Goal: Task Accomplishment & Management: Manage account settings

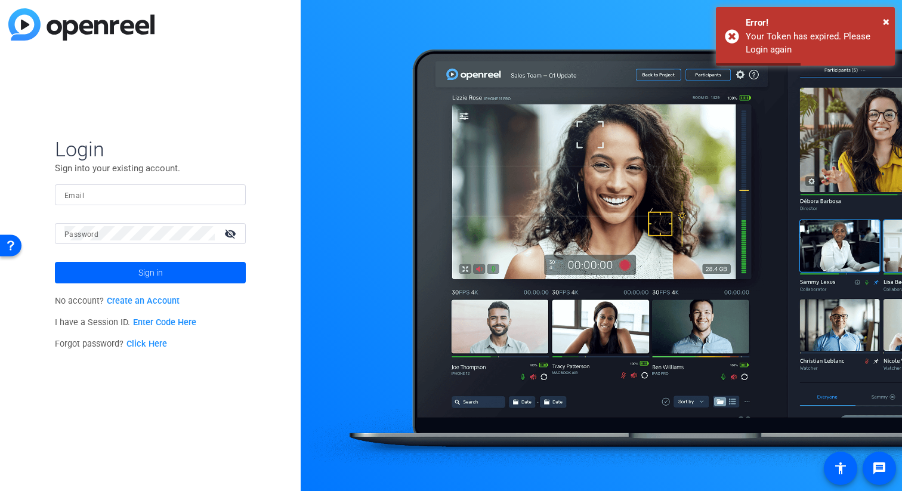
click at [134, 187] on input "Email" at bounding box center [150, 194] width 172 height 14
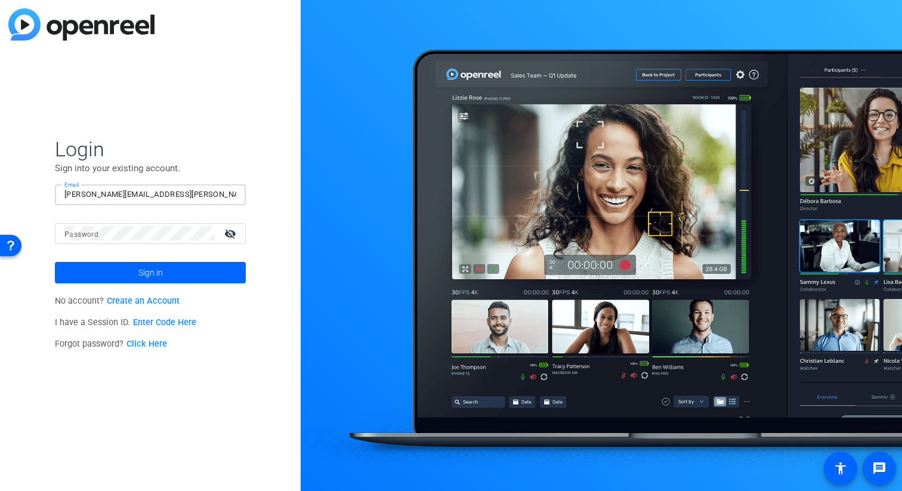
type input "[PERSON_NAME][EMAIL_ADDRESS][PERSON_NAME][DOMAIN_NAME]"
click at [55, 262] on button "Sign in" at bounding box center [150, 272] width 191 height 21
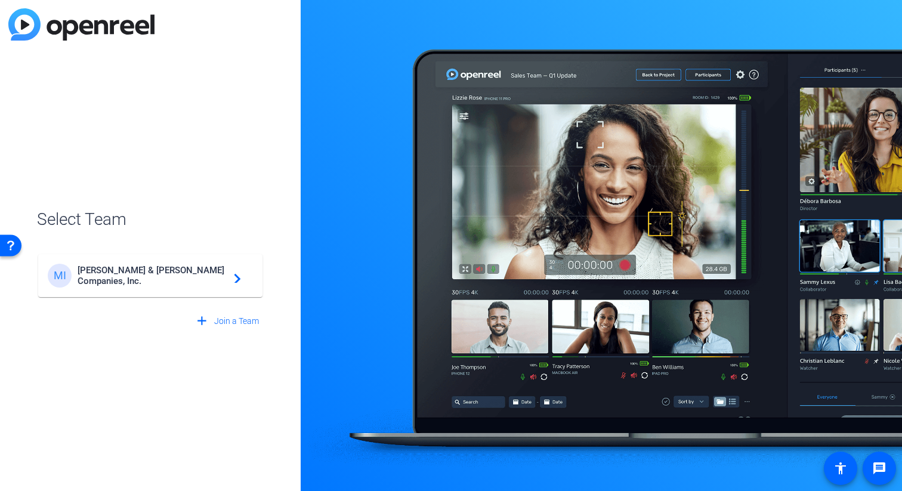
click at [132, 280] on span "[PERSON_NAME] & [PERSON_NAME] Companies, Inc." at bounding box center [152, 275] width 149 height 21
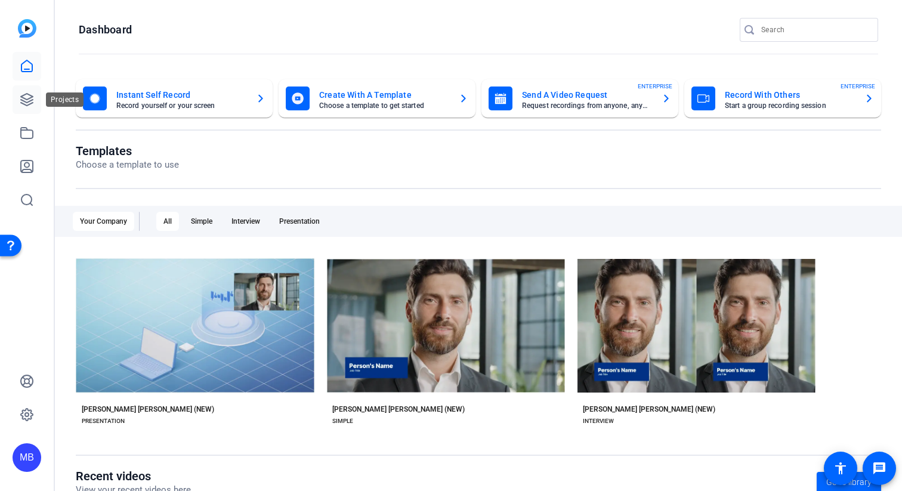
click at [26, 100] on icon at bounding box center [27, 100] width 12 height 12
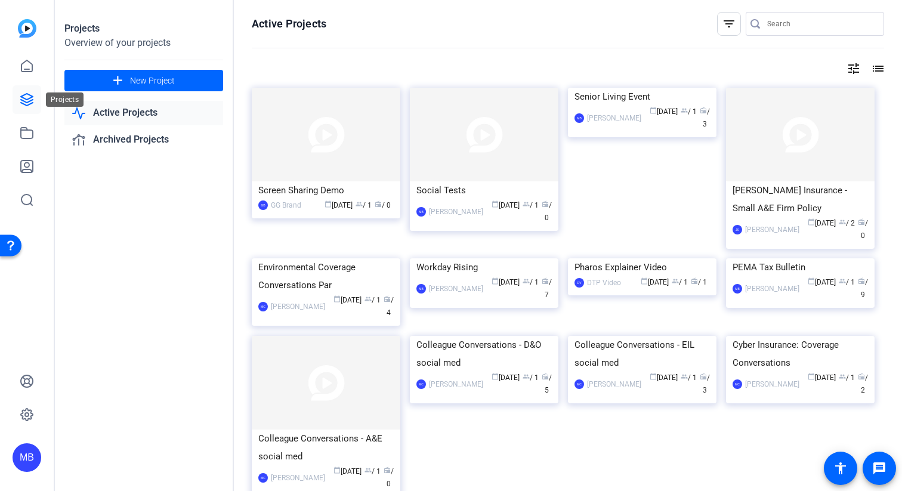
click at [29, 102] on icon at bounding box center [27, 99] width 14 height 14
click at [193, 83] on span at bounding box center [143, 80] width 159 height 29
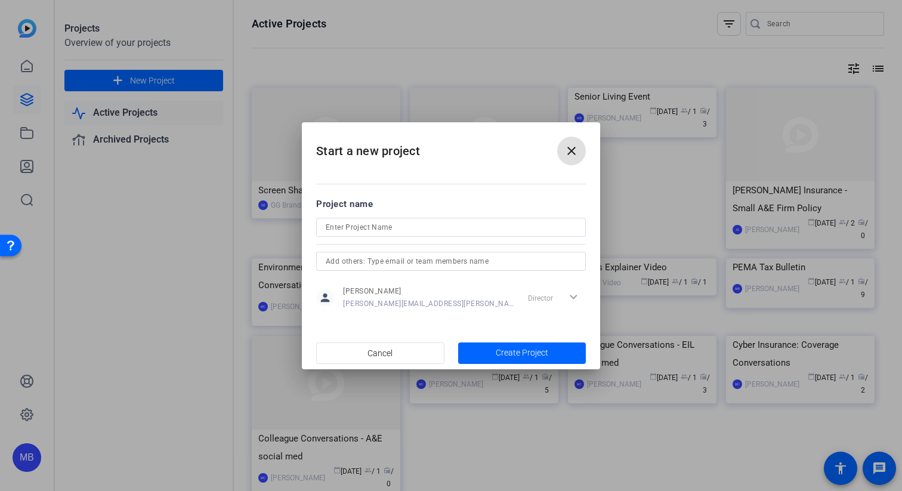
click at [575, 152] on mat-icon "close" at bounding box center [571, 151] width 14 height 14
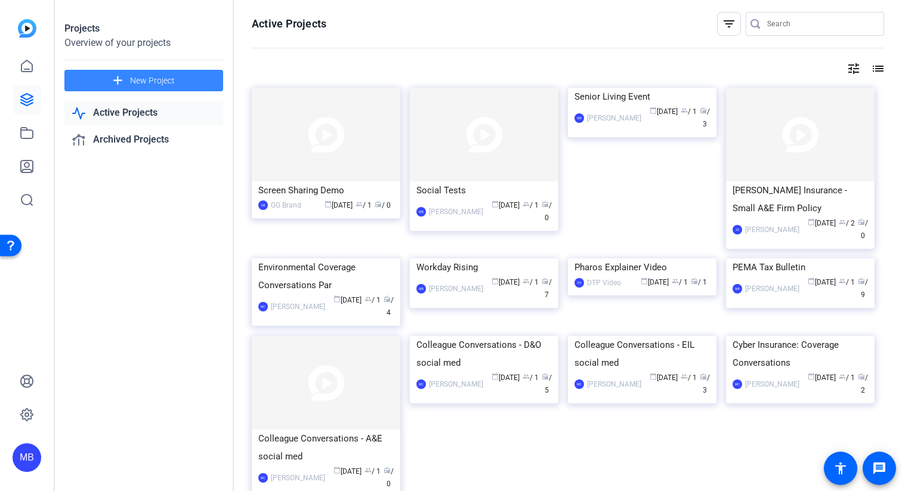
click at [135, 82] on span "New Project" at bounding box center [152, 81] width 45 height 13
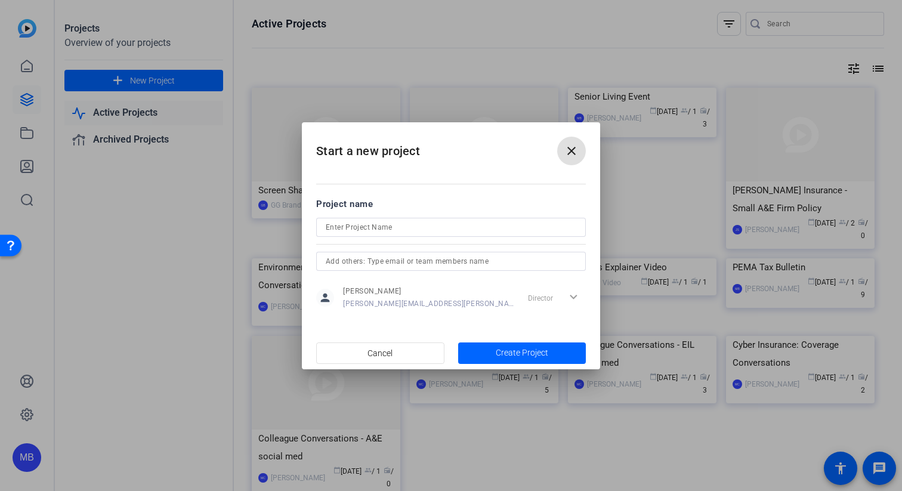
click at [389, 235] on div at bounding box center [451, 227] width 251 height 19
click at [381, 228] on input at bounding box center [451, 227] width 251 height 14
type input "W"
type input "Why Work Here - [DATE]"
click at [491, 355] on span "button" at bounding box center [522, 353] width 128 height 29
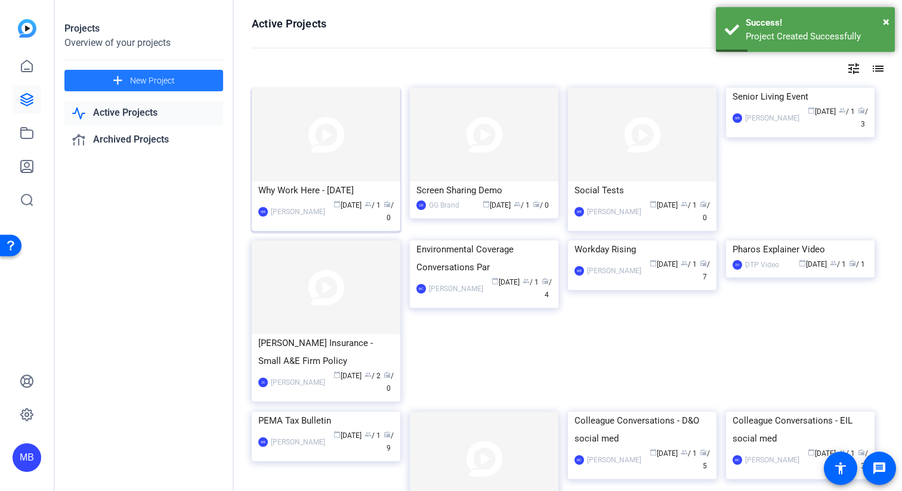
click at [302, 158] on img at bounding box center [326, 135] width 149 height 94
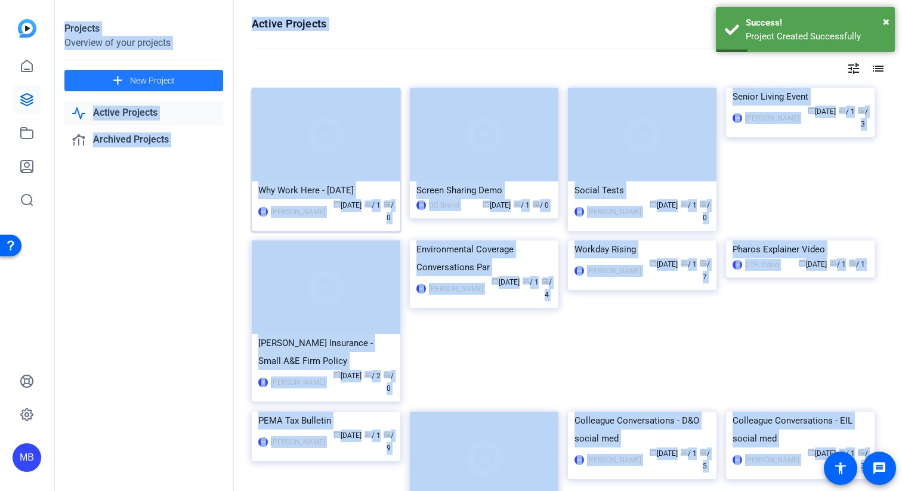
click at [302, 158] on div "Projects Overview of your projects add New Project Active Projects Archived Pro…" at bounding box center [478, 245] width 847 height 491
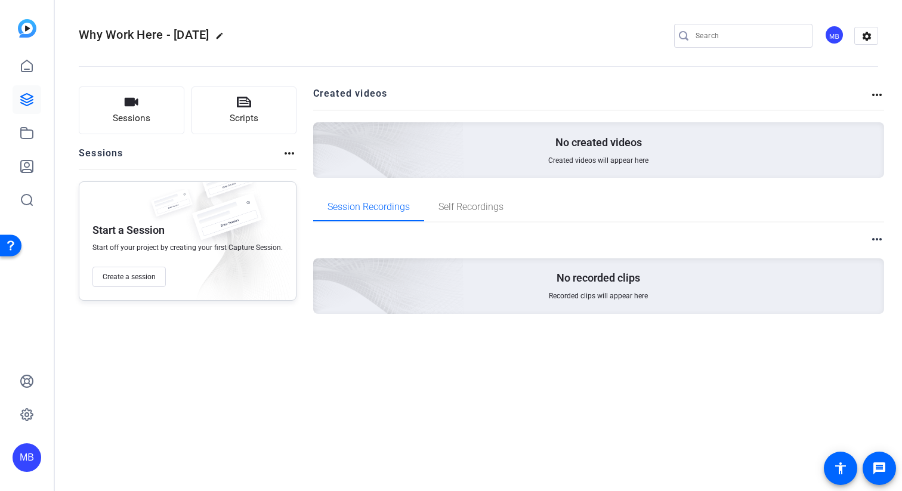
click at [261, 330] on div "Sessions Scripts Sessions more_horiz Start a Session Start off your project by …" at bounding box center [188, 220] width 218 height 266
click at [135, 282] on button "Create a session" at bounding box center [128, 277] width 73 height 20
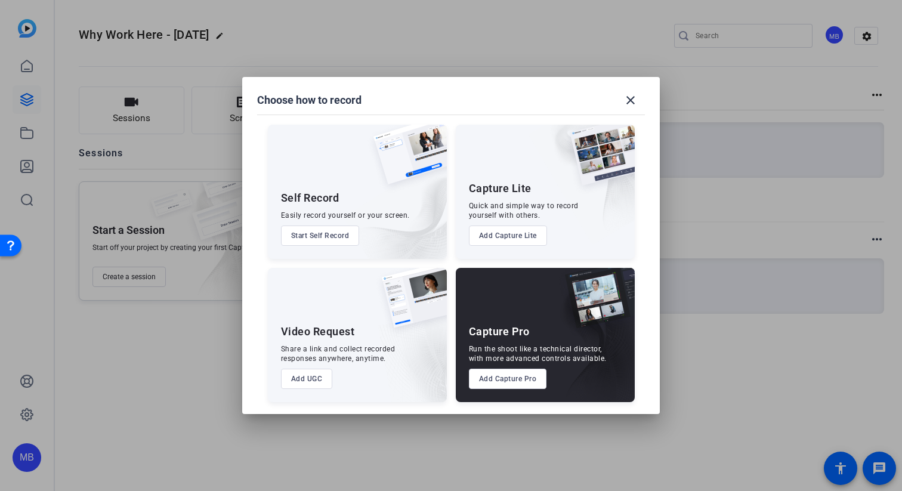
click at [311, 378] on button "Add UGC" at bounding box center [307, 379] width 52 height 20
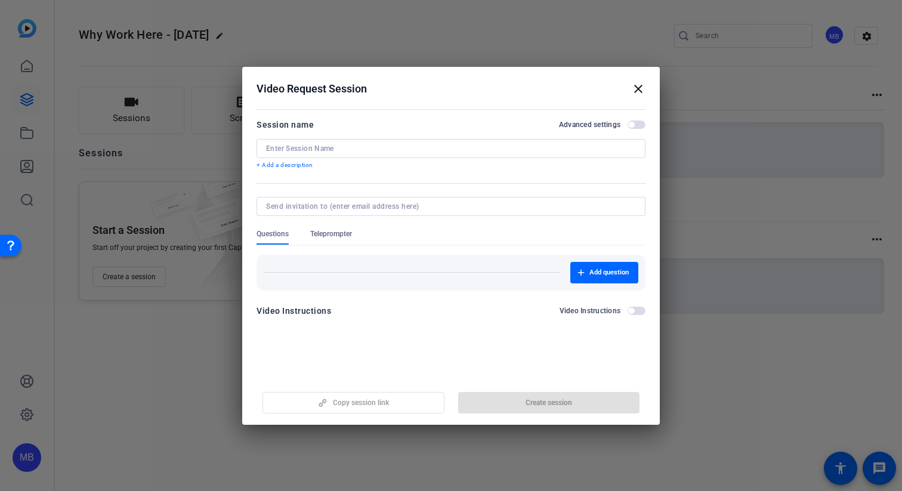
click at [344, 151] on input at bounding box center [451, 149] width 370 height 10
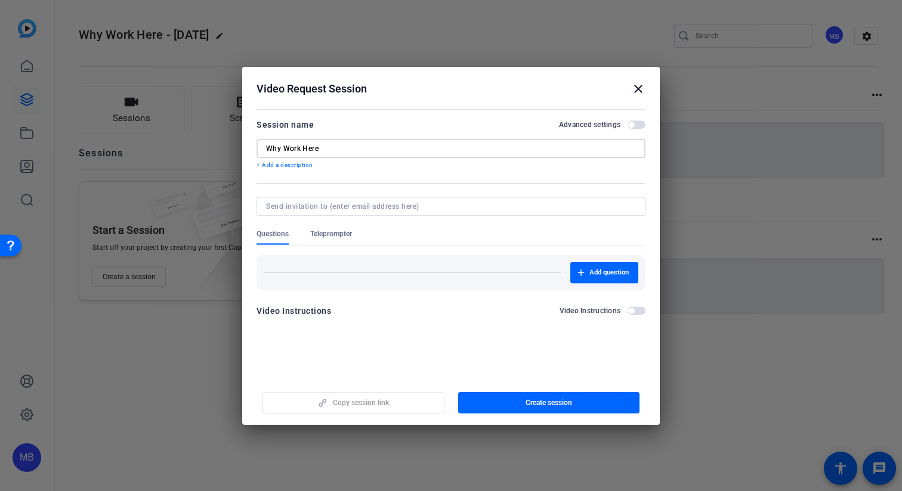
type input "Why Work Here"
click at [637, 310] on span "button" at bounding box center [637, 311] width 18 height 8
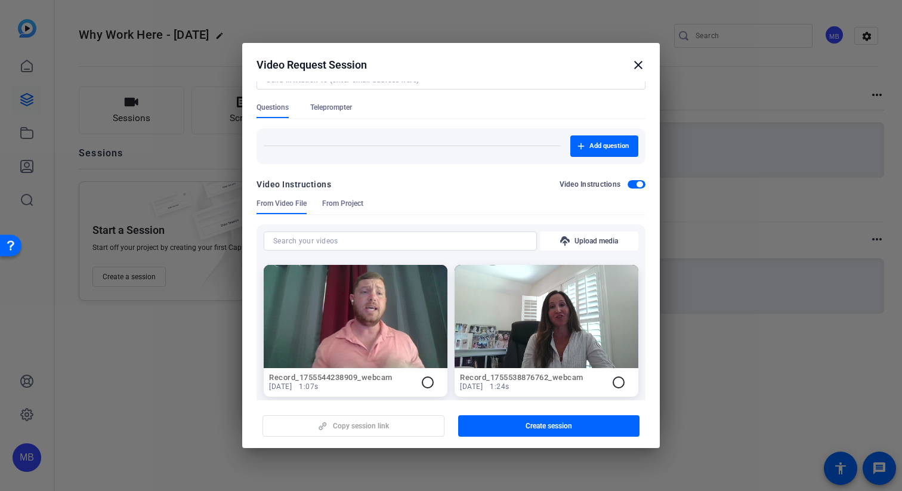
scroll to position [104, 0]
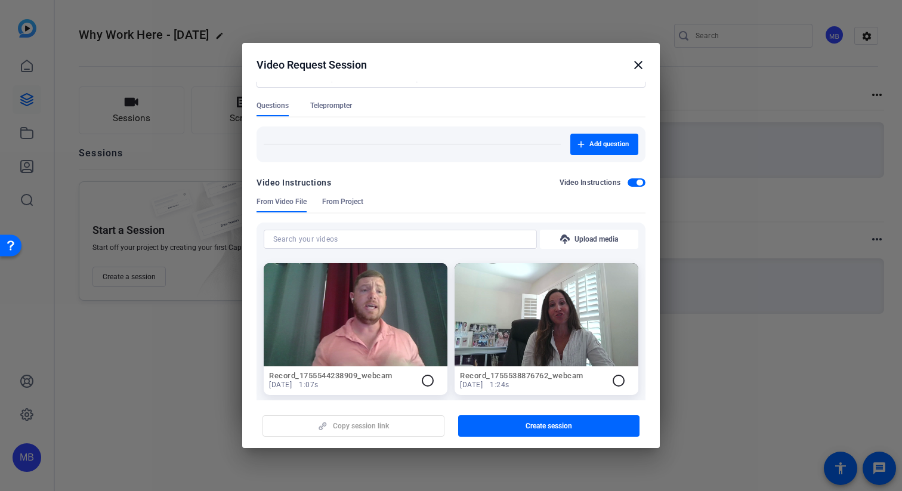
click at [342, 203] on span "From Project" at bounding box center [342, 202] width 41 height 10
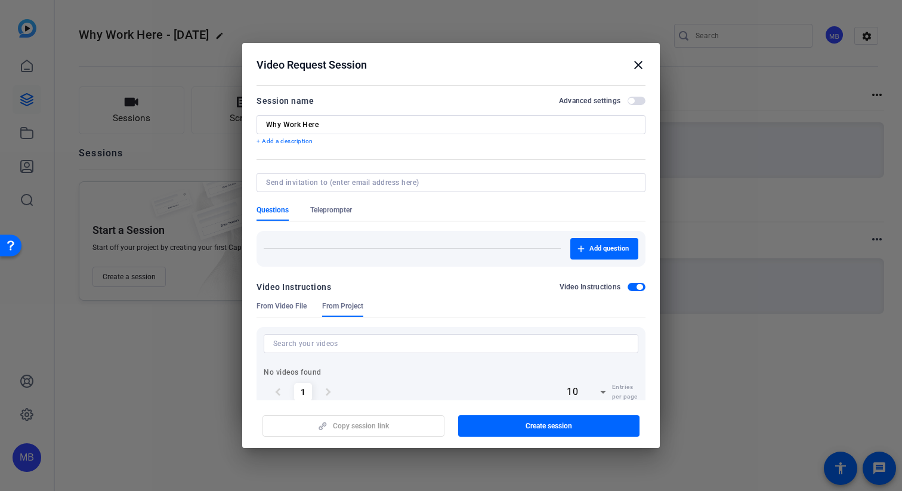
click at [271, 208] on span "Questions" at bounding box center [273, 210] width 32 height 10
click at [299, 307] on span "From Video File" at bounding box center [282, 306] width 50 height 10
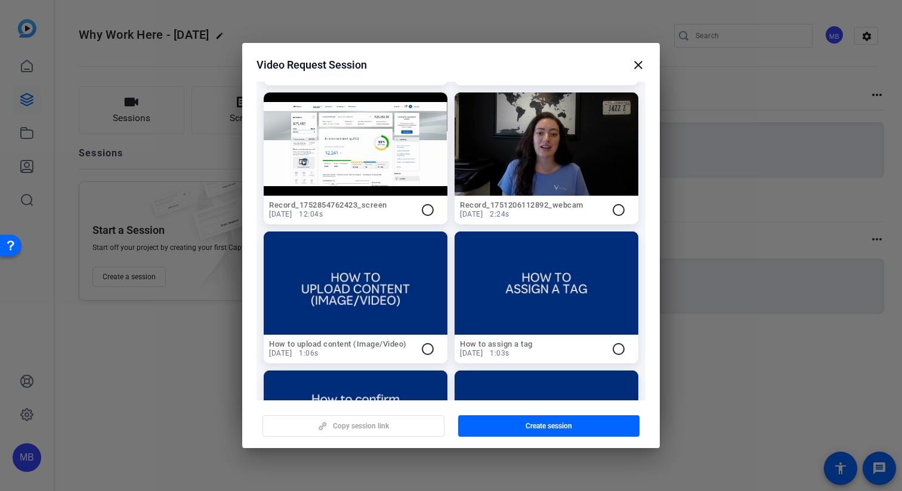
scroll to position [334, 0]
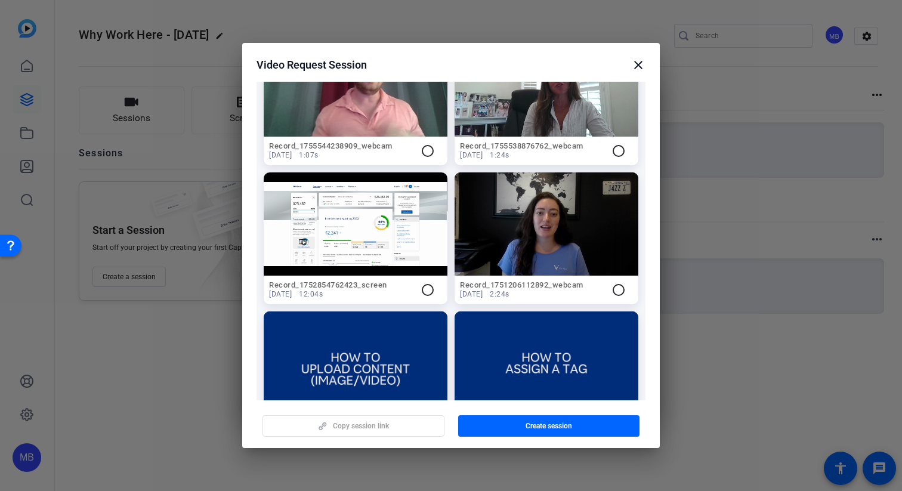
click at [638, 58] on mat-icon "close" at bounding box center [638, 65] width 14 height 14
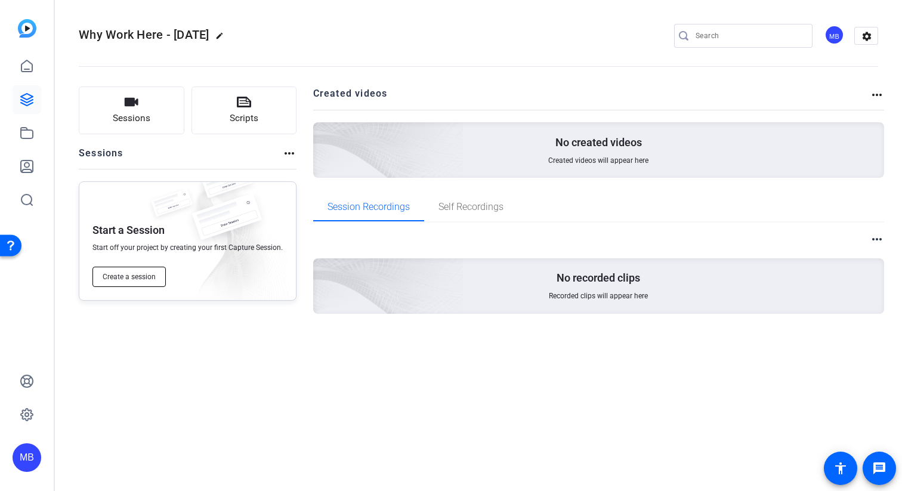
click at [131, 276] on span "Create a session" at bounding box center [129, 277] width 53 height 10
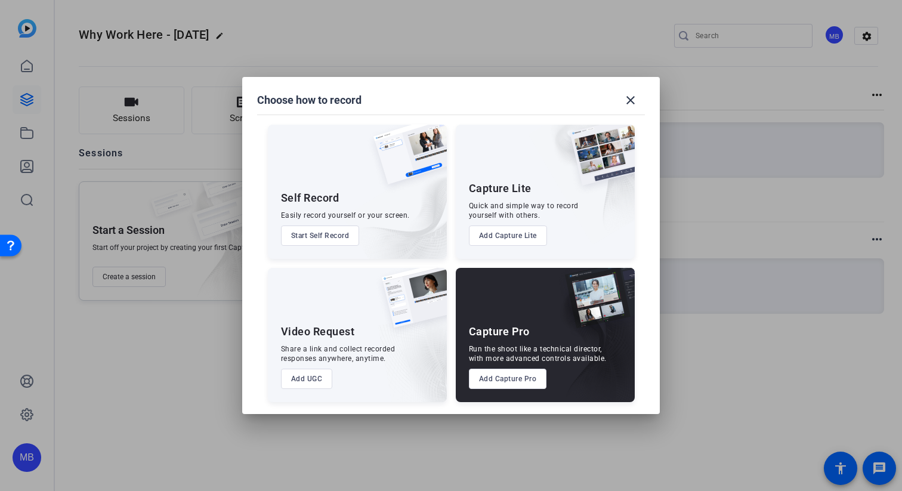
click at [301, 387] on button "Add UGC" at bounding box center [307, 379] width 52 height 20
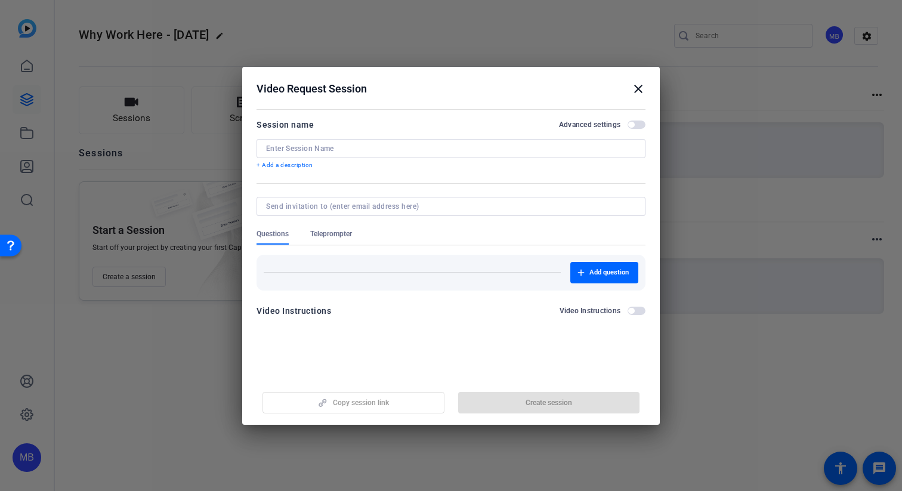
click at [282, 168] on p "+ Add a description" at bounding box center [451, 166] width 389 height 10
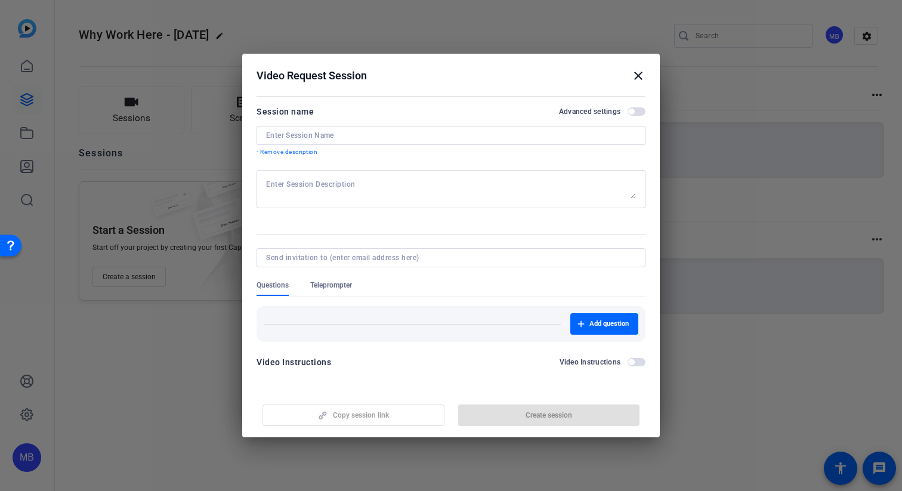
click at [379, 187] on textarea at bounding box center [451, 189] width 370 height 19
type textarea "Please film vertical and use the framing guide"
click at [635, 363] on span "button" at bounding box center [637, 362] width 18 height 8
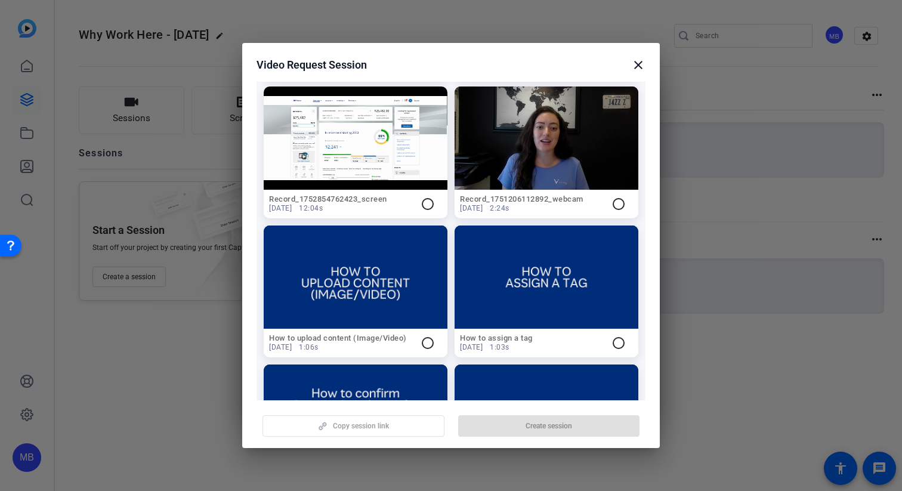
scroll to position [631, 0]
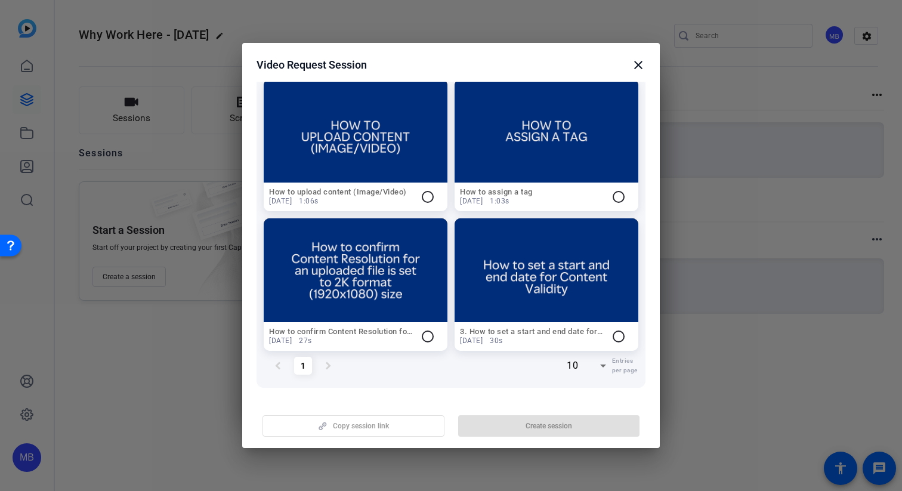
click at [427, 339] on mat-icon "radio_button_unchecked" at bounding box center [428, 336] width 14 height 14
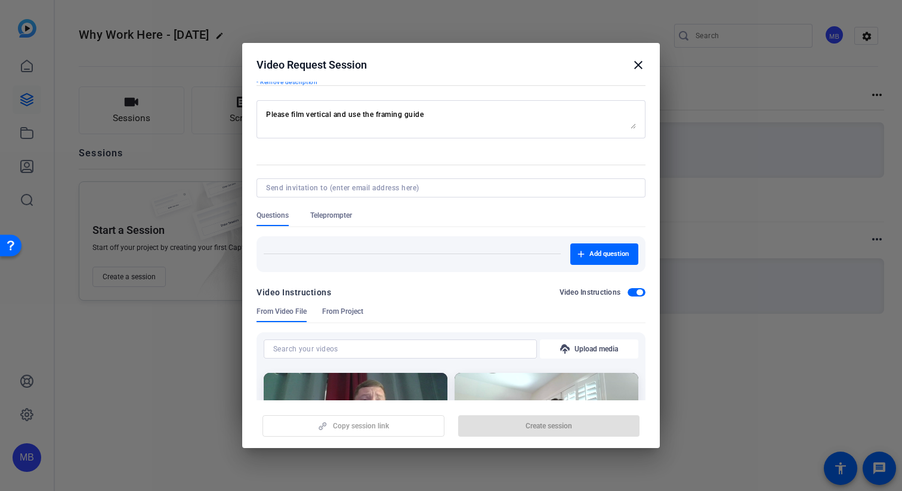
scroll to position [0, 0]
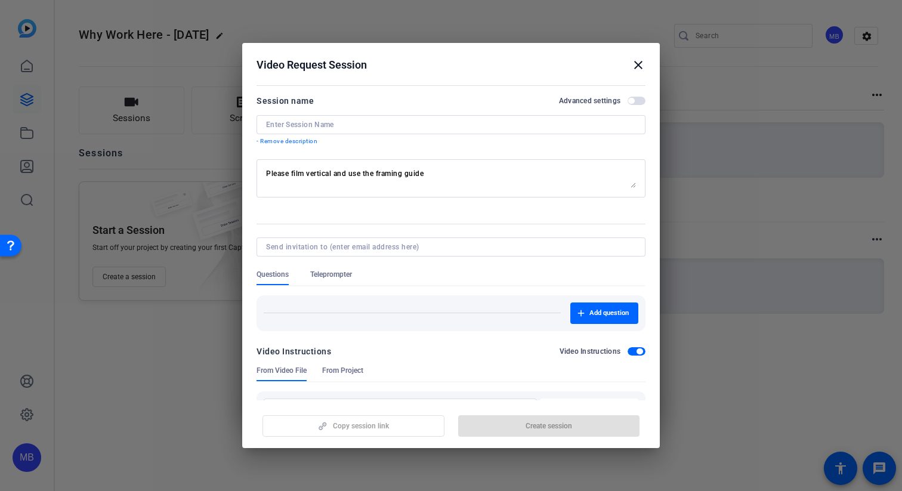
click at [326, 266] on div at bounding box center [451, 263] width 389 height 13
click at [326, 280] on span "Teleprompter" at bounding box center [331, 278] width 42 height 16
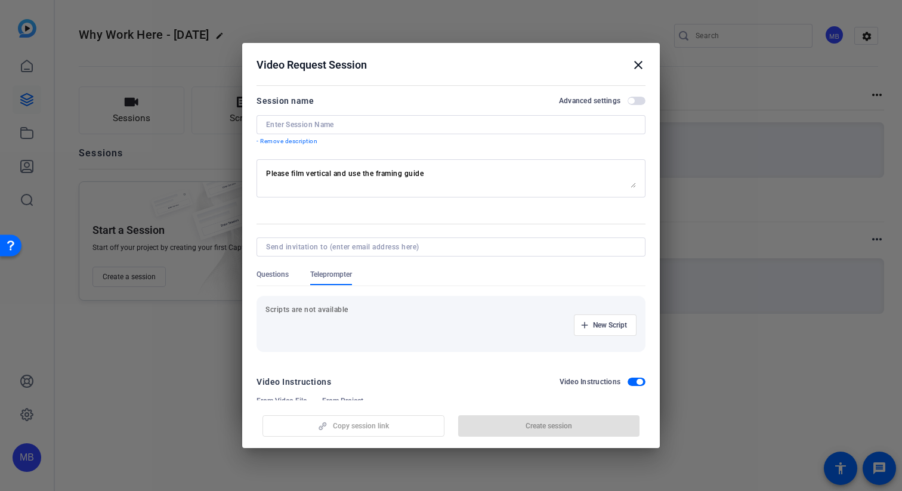
click at [359, 319] on div "New Script" at bounding box center [451, 324] width 371 height 21
click at [598, 329] on span "New Script" at bounding box center [610, 325] width 34 height 10
click at [329, 385] on p at bounding box center [451, 391] width 346 height 13
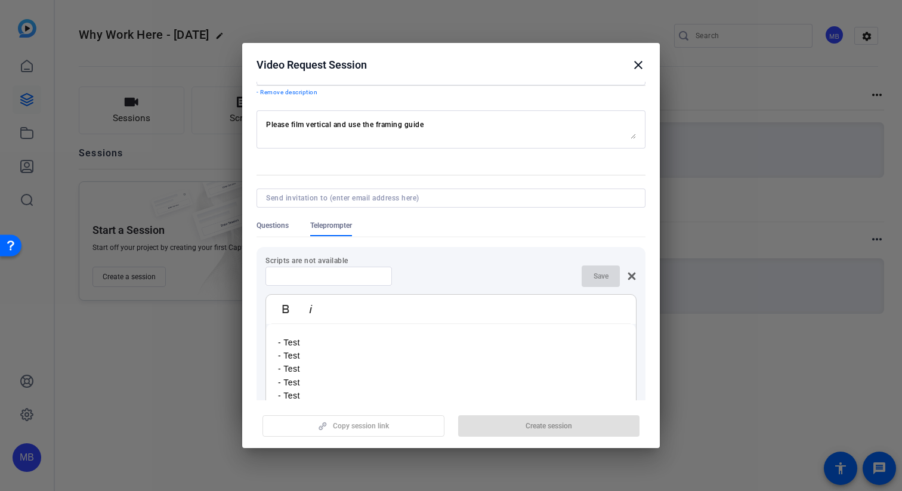
scroll to position [62, 0]
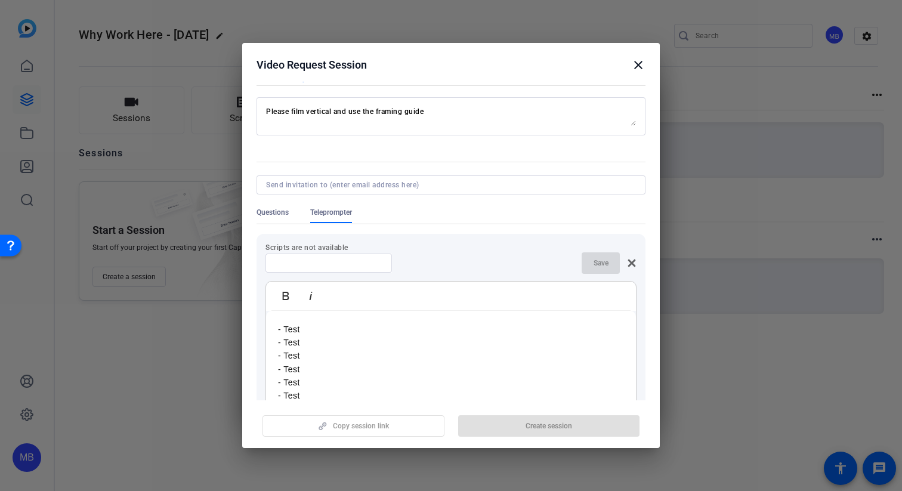
click at [371, 331] on p "- Test" at bounding box center [451, 329] width 346 height 13
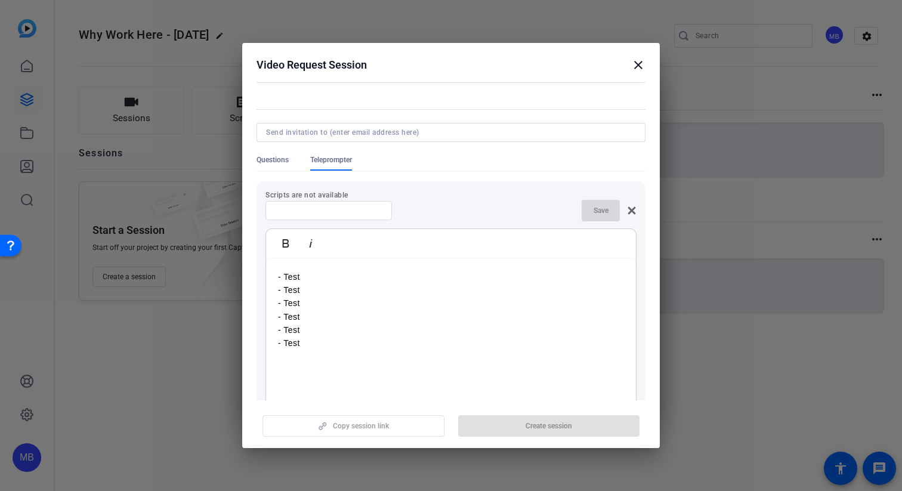
click at [353, 299] on p "- Test" at bounding box center [451, 303] width 346 height 13
click at [311, 206] on input at bounding box center [328, 211] width 107 height 10
type input "Test"
click at [606, 206] on span "Save" at bounding box center [601, 211] width 15 height 10
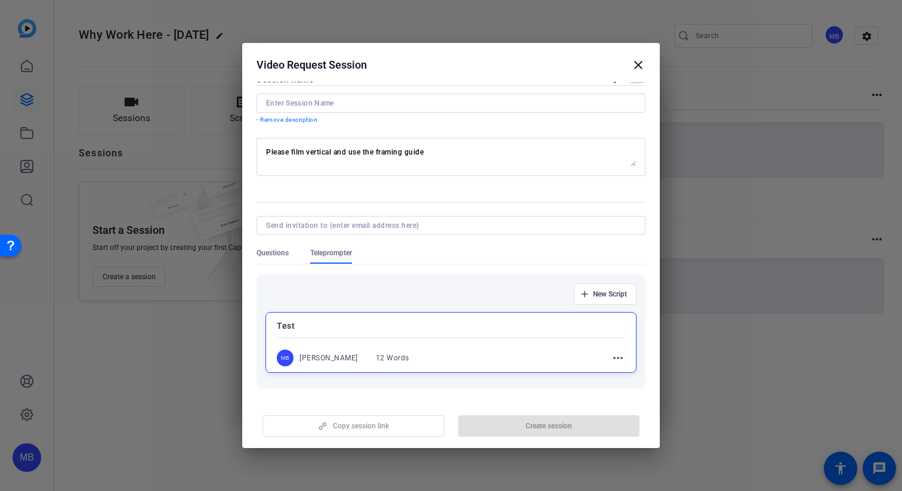
scroll to position [0, 0]
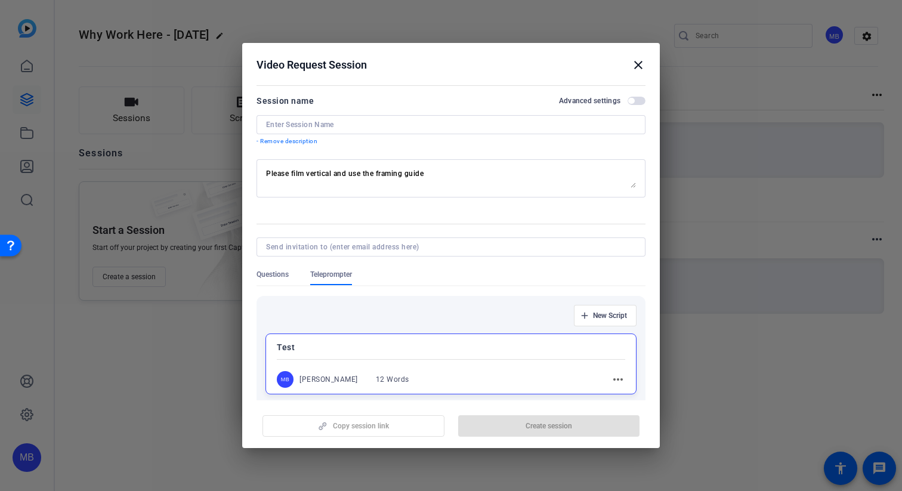
click at [292, 114] on div "Session name Advanced settings - Remove description" at bounding box center [451, 120] width 389 height 53
click at [292, 116] on div at bounding box center [451, 124] width 370 height 19
click at [289, 123] on input at bounding box center [451, 125] width 370 height 10
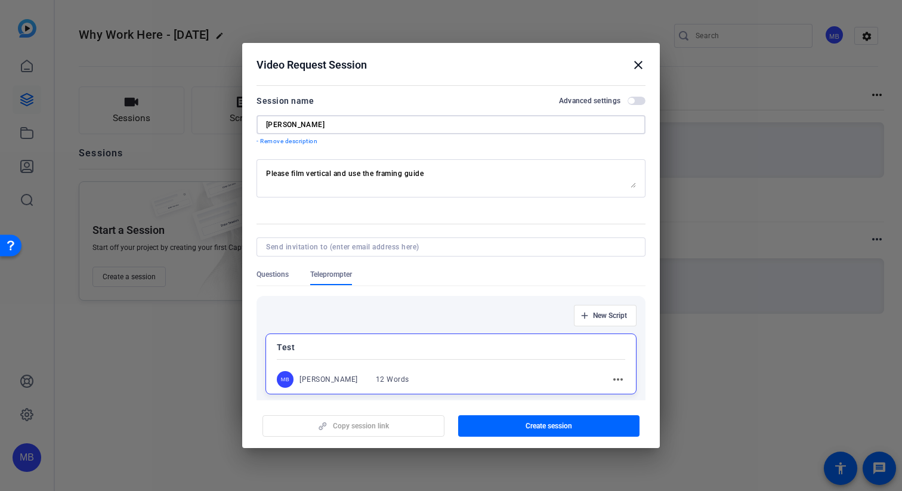
type input "[PERSON_NAME]"
click at [273, 279] on span "Questions" at bounding box center [273, 275] width 32 height 10
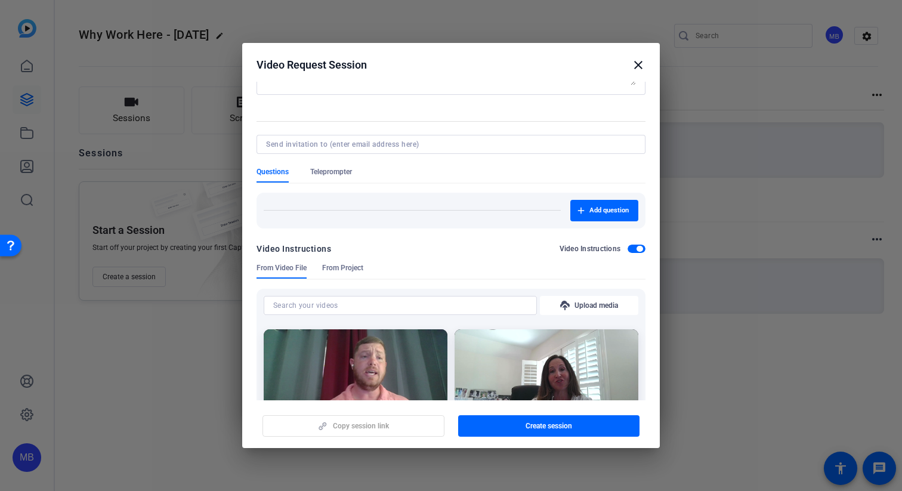
scroll to position [95, 0]
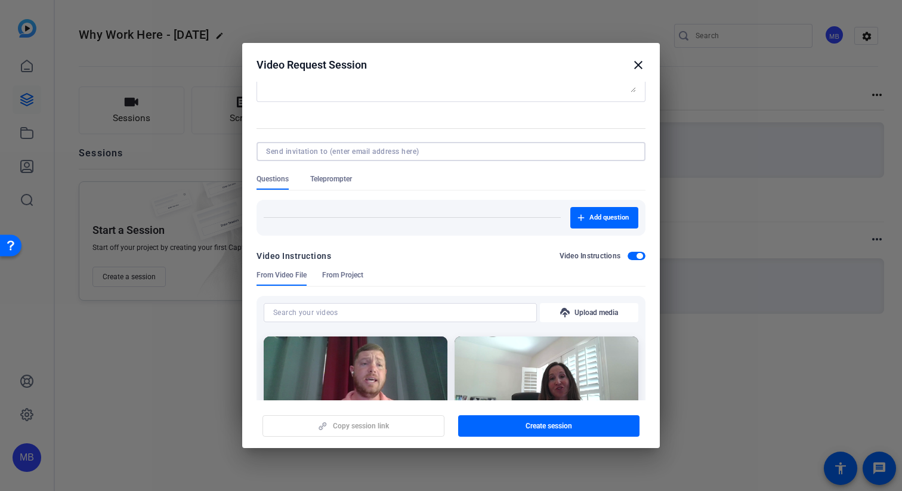
click at [397, 153] on input at bounding box center [448, 152] width 365 height 10
type input "[PERSON_NAME][EMAIL_ADDRESS][PERSON_NAME][DOMAIN_NAME]"
click at [338, 181] on form "Session name Advanced settings [PERSON_NAME] - Remove description Please film v…" at bounding box center [451, 461] width 389 height 926
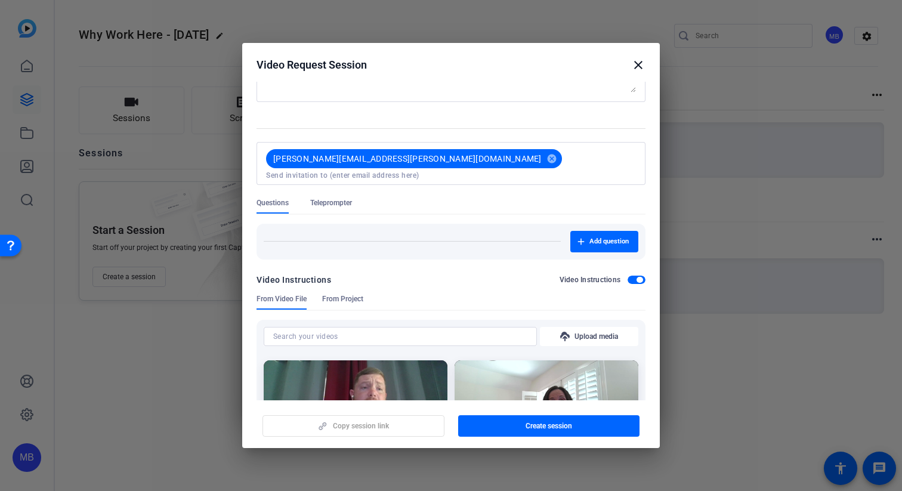
click at [337, 198] on span "Teleprompter" at bounding box center [331, 206] width 42 height 16
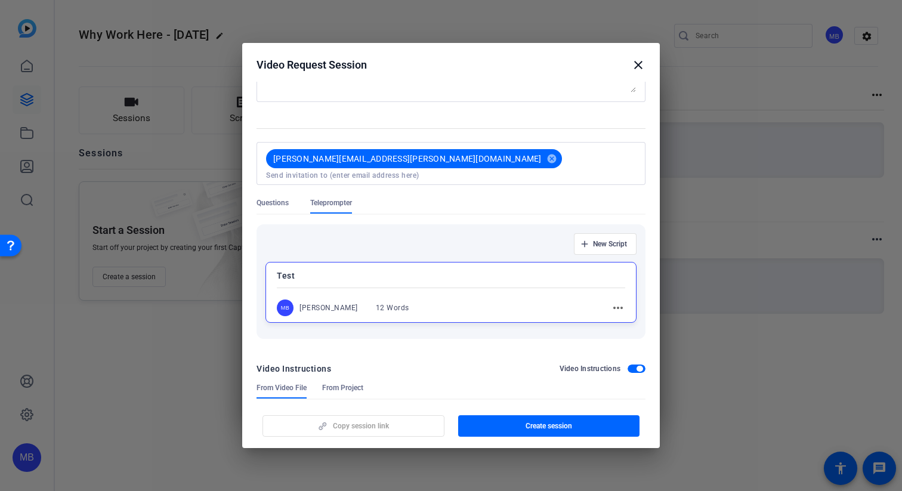
click at [279, 198] on span "Questions" at bounding box center [273, 203] width 32 height 10
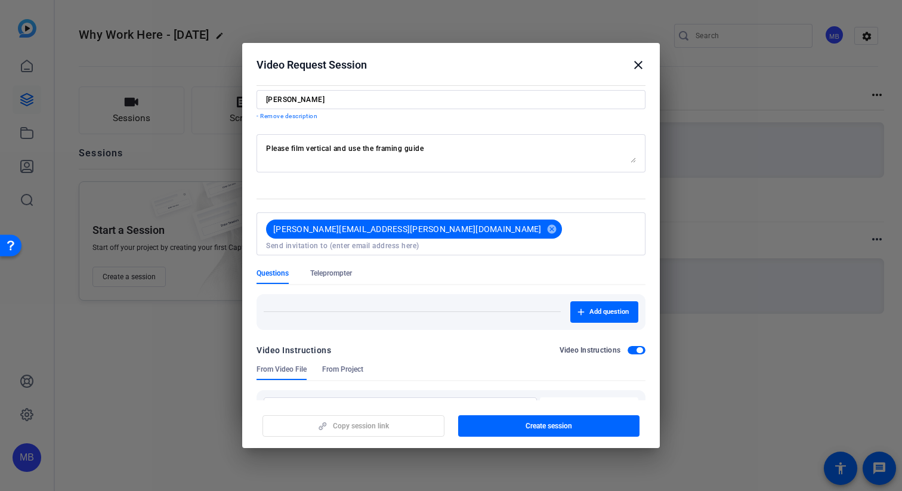
scroll to position [0, 0]
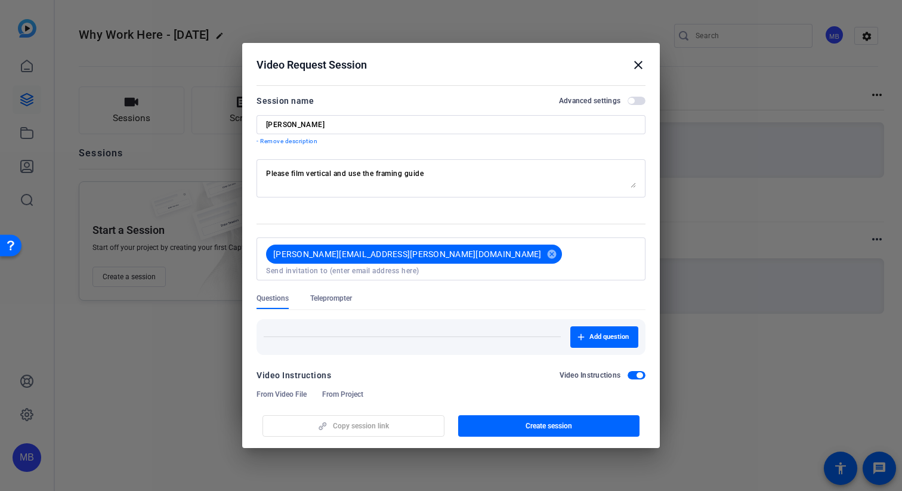
click at [363, 129] on div "[PERSON_NAME]" at bounding box center [451, 124] width 370 height 19
click at [629, 106] on div "Session name Advanced settings" at bounding box center [451, 101] width 389 height 14
click at [633, 104] on span "button" at bounding box center [637, 101] width 18 height 8
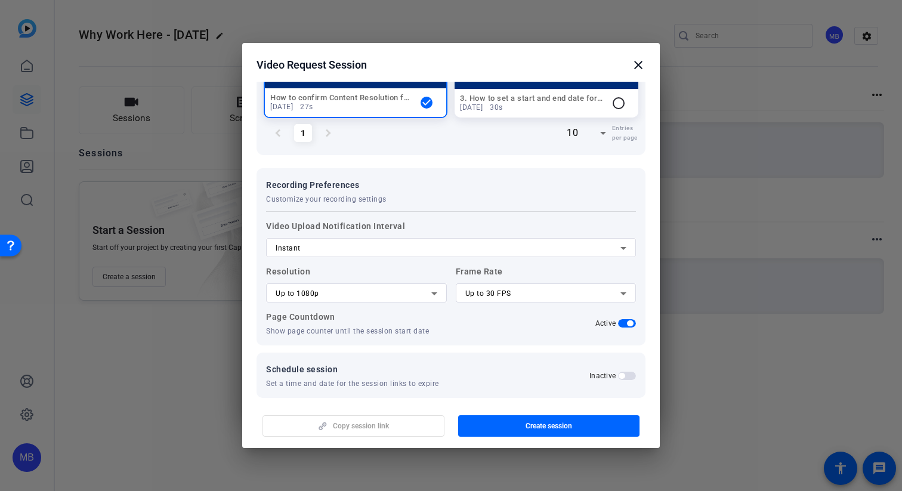
scroll to position [889, 0]
click at [446, 283] on div "Up to 1080p" at bounding box center [356, 291] width 181 height 19
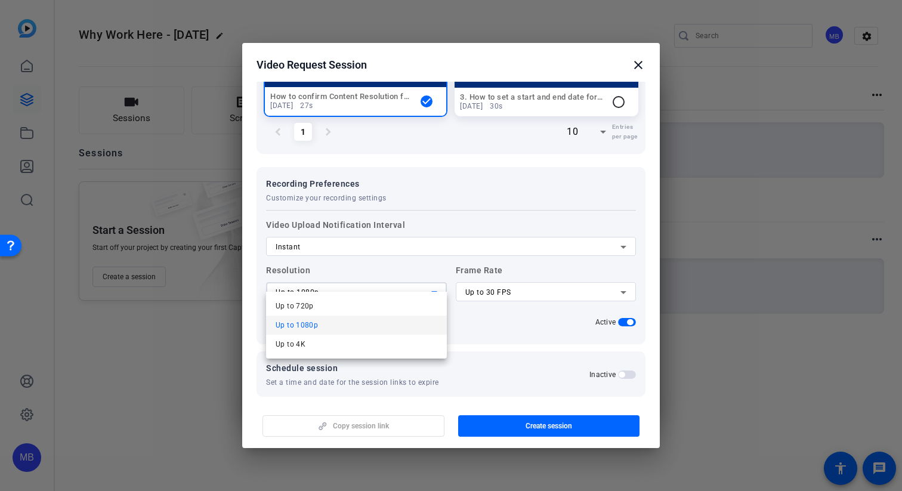
click at [431, 283] on div at bounding box center [451, 245] width 902 height 491
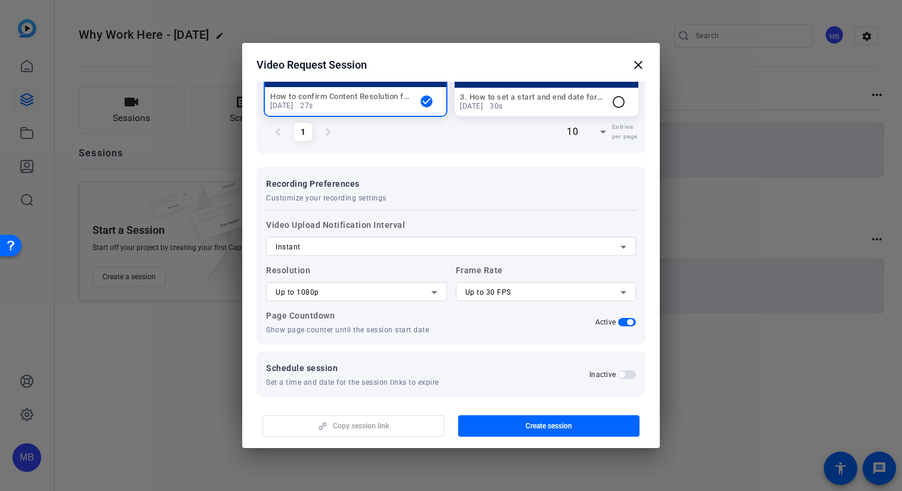
click at [431, 285] on icon at bounding box center [434, 292] width 14 height 14
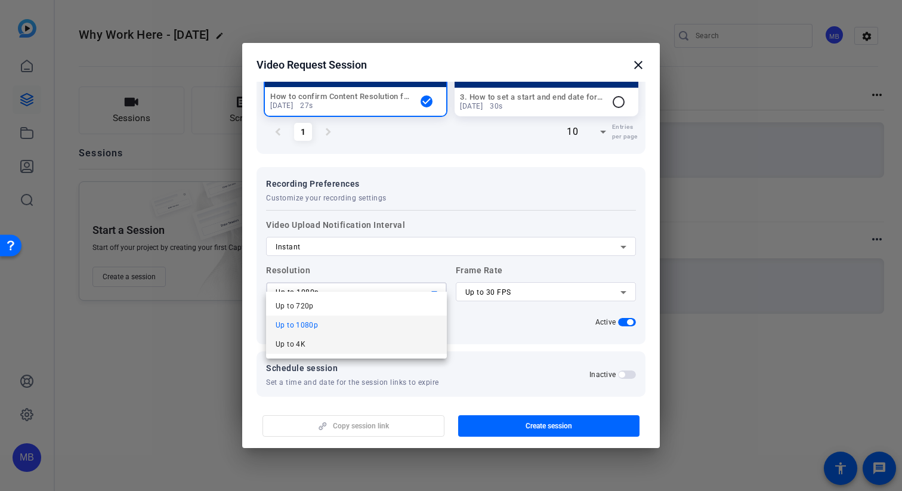
click at [377, 337] on mat-option "Up to 4K" at bounding box center [356, 344] width 181 height 19
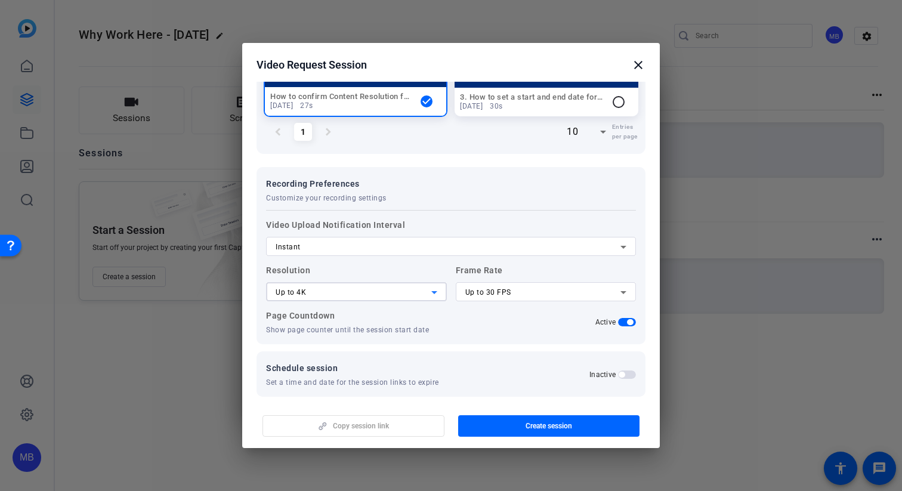
click at [425, 285] on div "Up to 4K" at bounding box center [354, 292] width 156 height 14
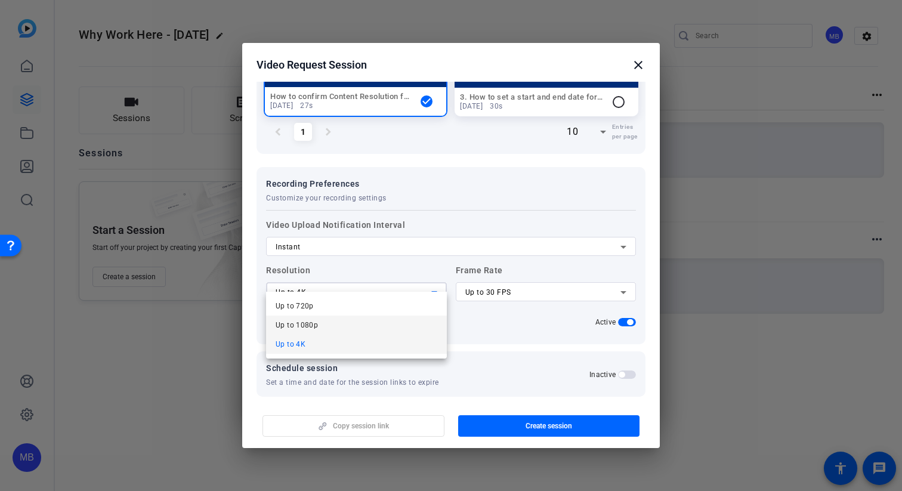
drag, startPoint x: 382, startPoint y: 335, endPoint x: 375, endPoint y: 328, distance: 10.1
click at [375, 328] on div "Up to 720p Up to 1080p Up to 4K" at bounding box center [356, 325] width 181 height 67
click at [375, 328] on mat-option "Up to 1080p" at bounding box center [356, 325] width 181 height 19
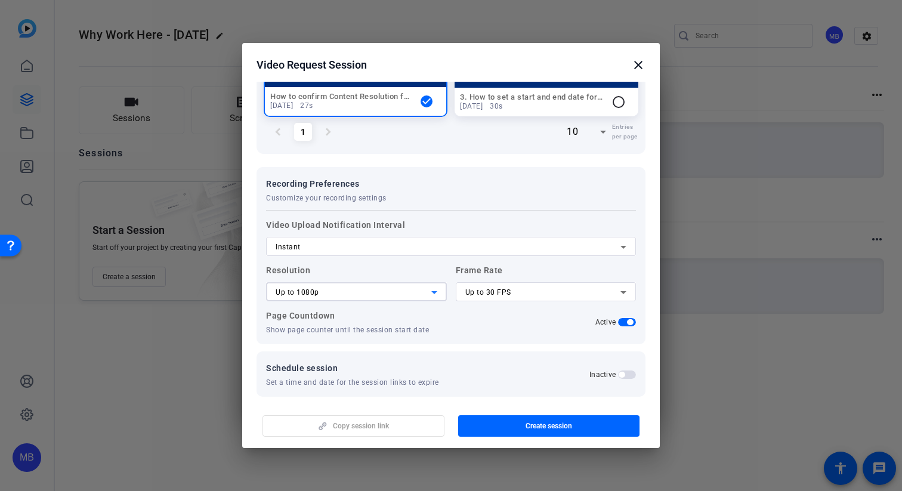
click at [390, 241] on div "Instant" at bounding box center [448, 247] width 345 height 14
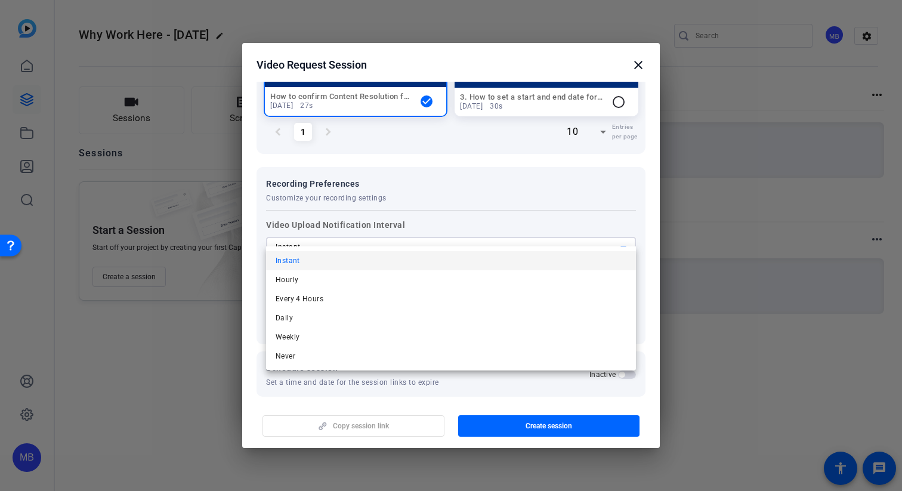
click at [381, 255] on mat-option "Instant" at bounding box center [451, 260] width 370 height 19
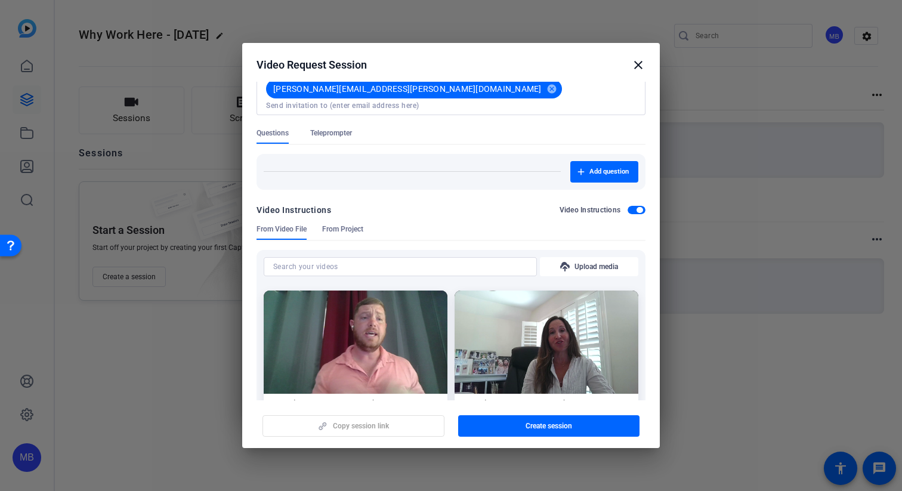
scroll to position [0, 0]
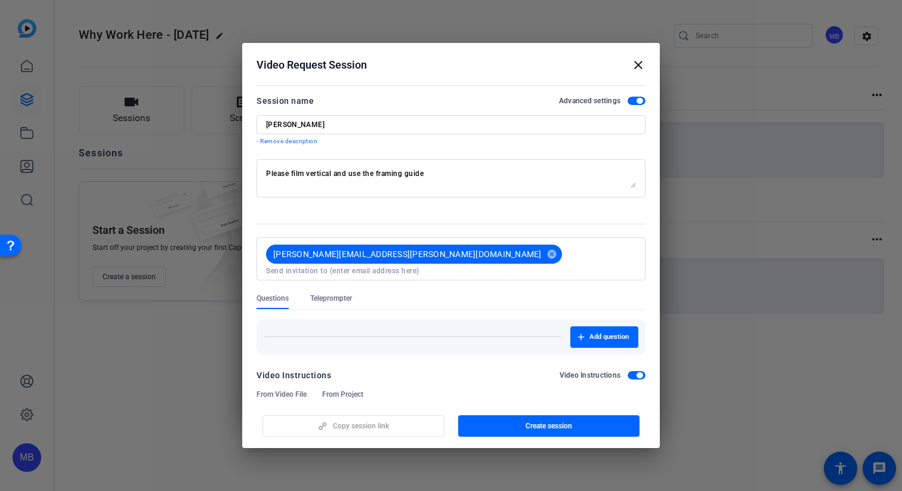
click at [331, 294] on span "Teleprompter" at bounding box center [331, 299] width 42 height 10
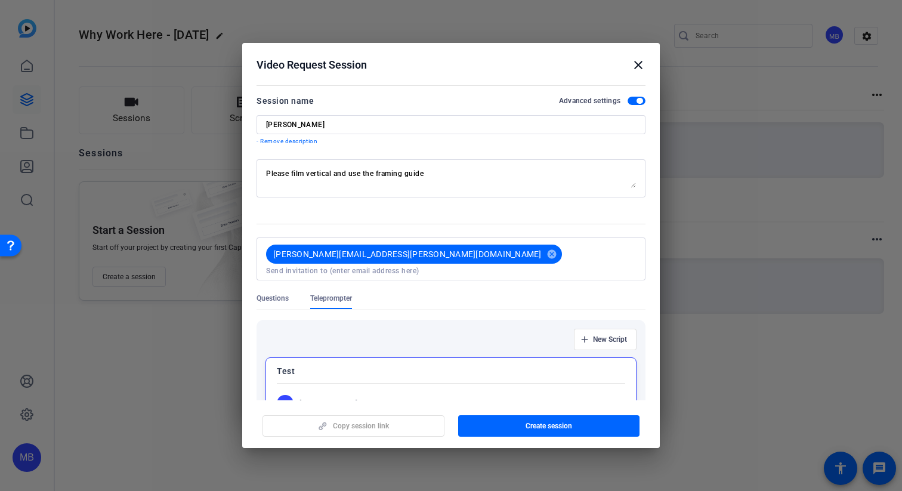
click at [277, 294] on span "Questions" at bounding box center [273, 299] width 32 height 10
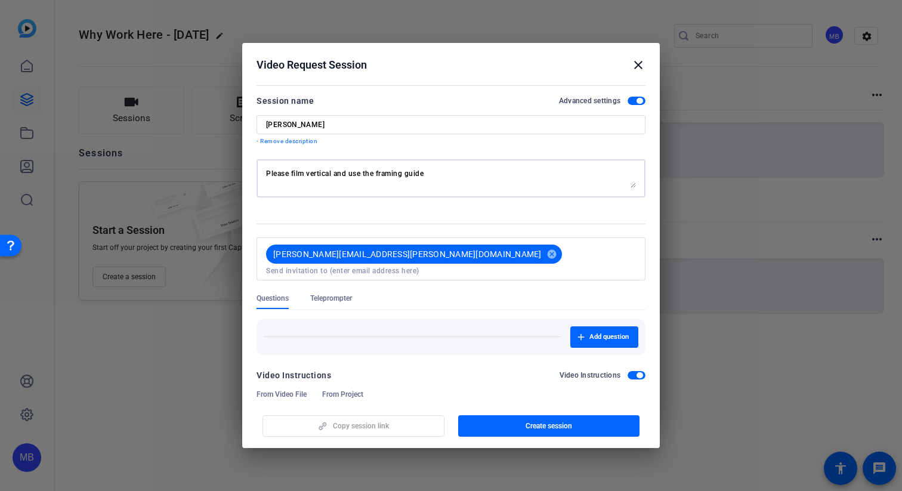
click at [446, 177] on textarea "Please film vertical and use the framing guide" at bounding box center [451, 178] width 370 height 19
click at [450, 178] on textarea "Please film vertical and use the framing guide" at bounding box center [451, 178] width 370 height 19
click at [557, 428] on span "Create session" at bounding box center [549, 426] width 47 height 10
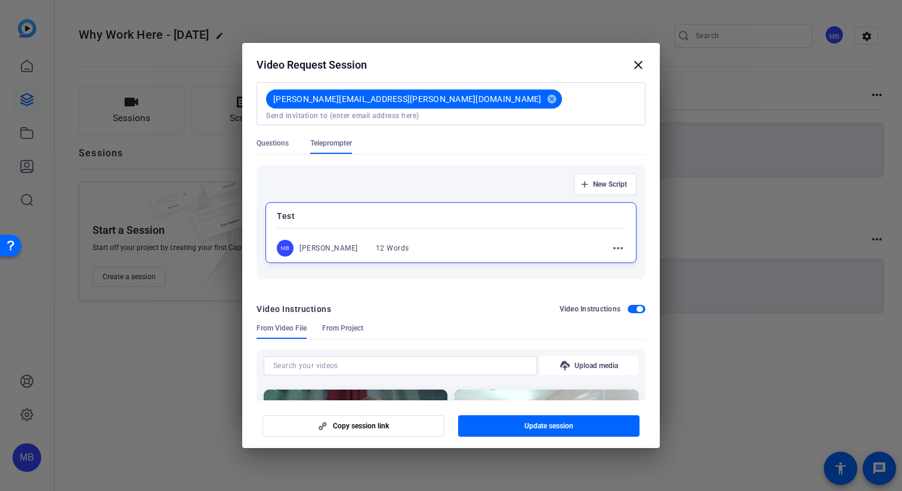
scroll to position [180, 0]
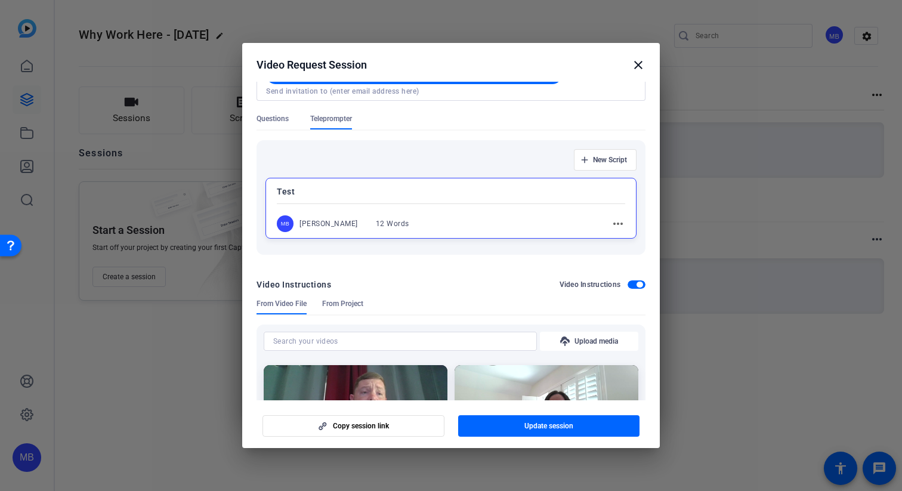
click at [640, 61] on mat-icon "close" at bounding box center [638, 65] width 14 height 14
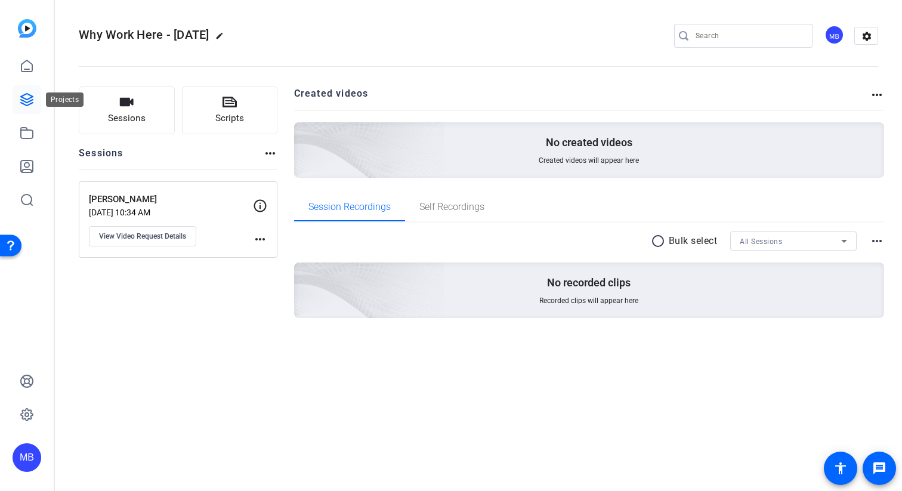
click at [24, 102] on icon at bounding box center [27, 99] width 14 height 14
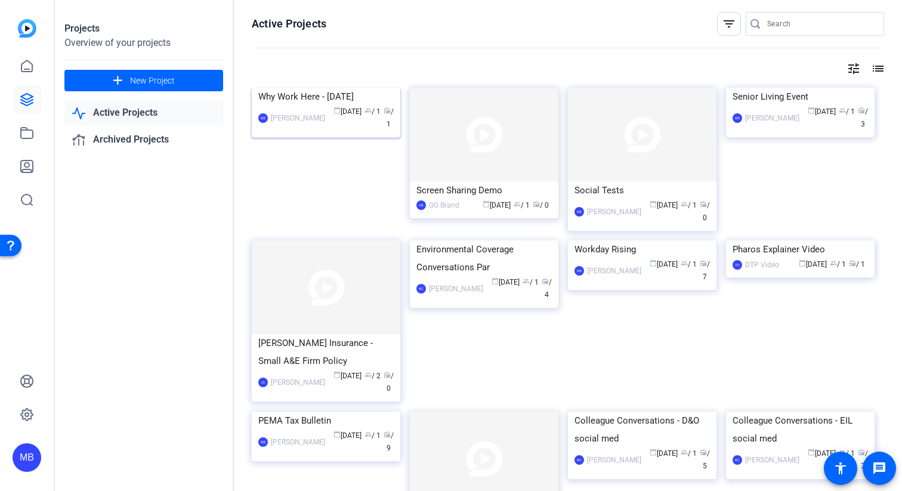
click at [303, 88] on img at bounding box center [326, 88] width 149 height 0
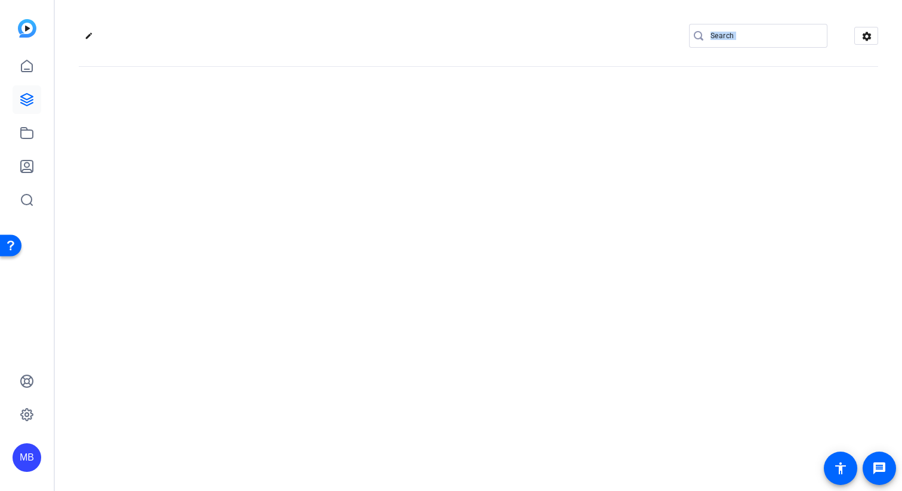
click at [303, 118] on div "edit settings" at bounding box center [478, 245] width 847 height 491
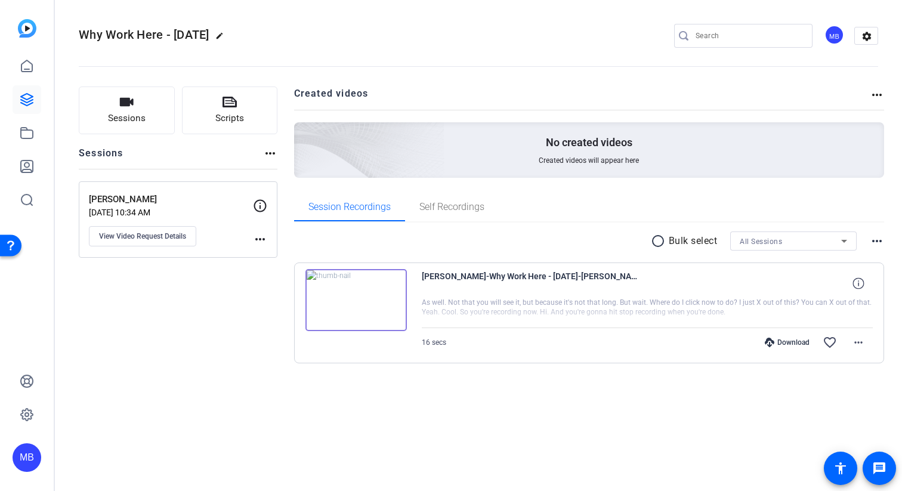
click at [783, 344] on div "Download" at bounding box center [787, 343] width 57 height 10
click at [855, 340] on mat-icon "more_horiz" at bounding box center [858, 342] width 14 height 14
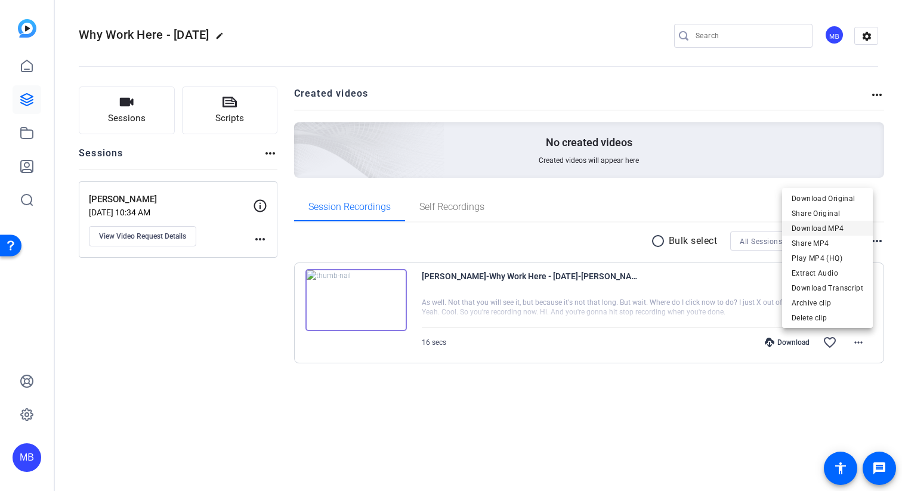
click at [822, 227] on span "Download MP4" at bounding box center [828, 228] width 72 height 14
